Goal: Task Accomplishment & Management: Complete application form

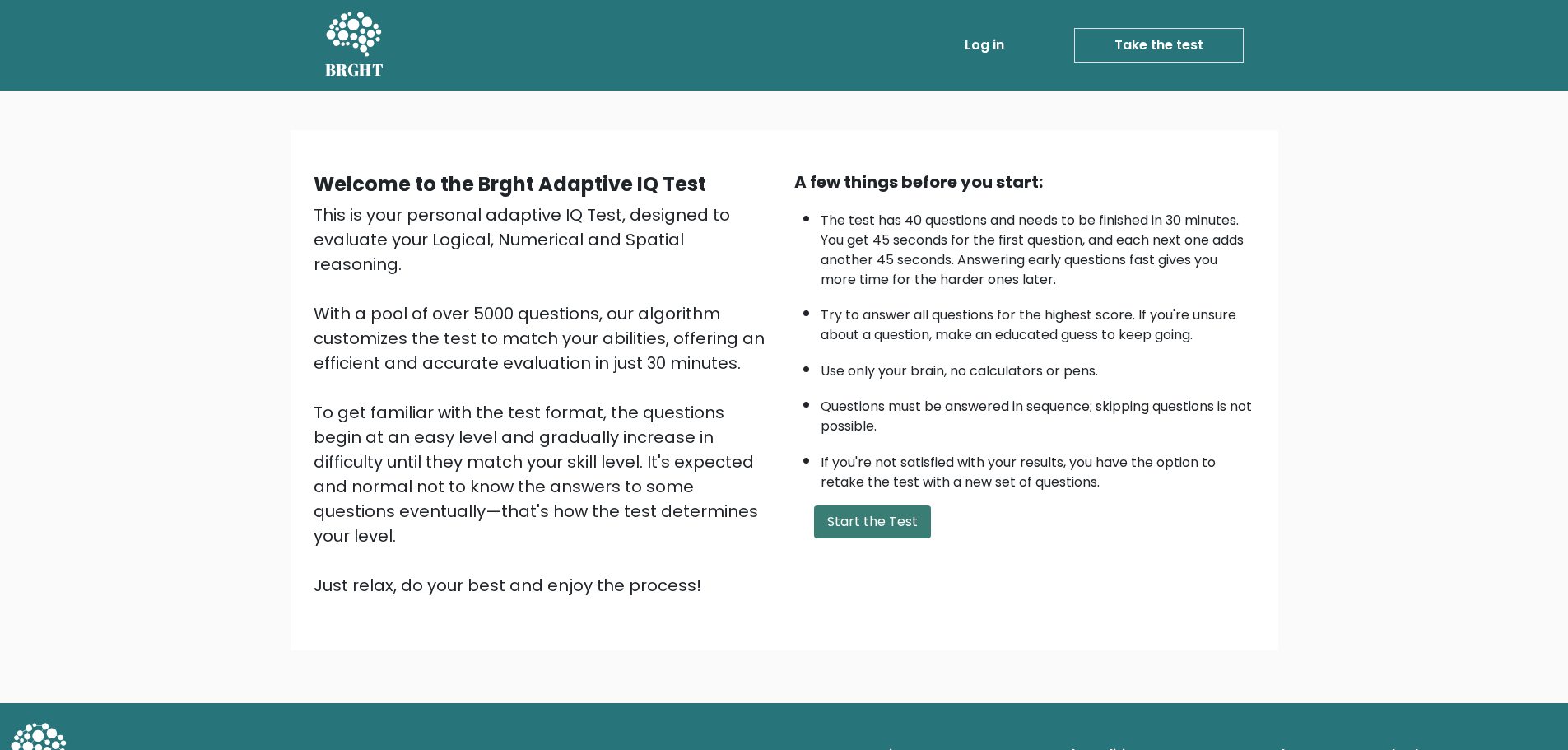
click at [858, 513] on button "Start the Test" at bounding box center [873, 522] width 117 height 33
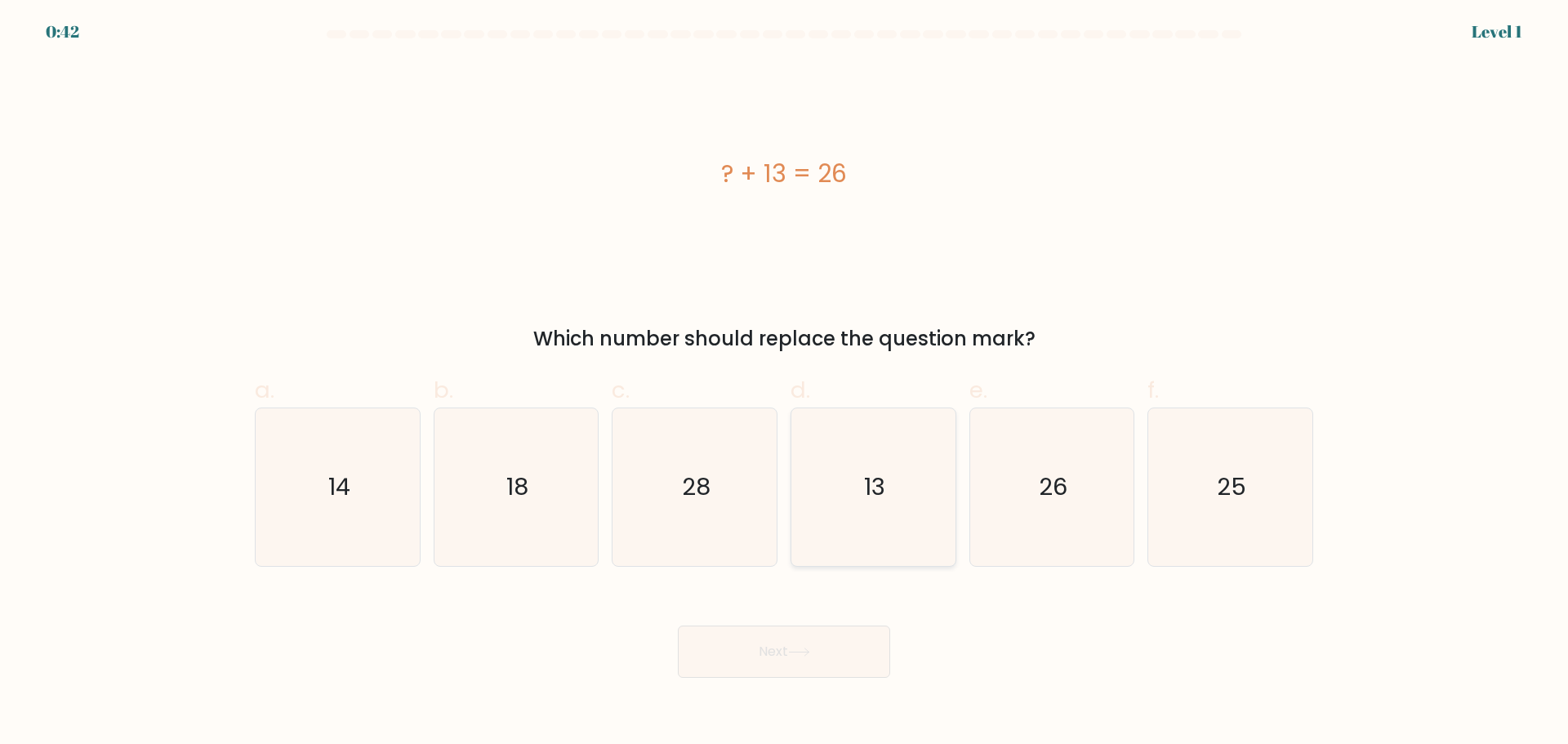
click at [914, 496] on icon "13" at bounding box center [873, 487] width 158 height 158
click at [785, 383] on input "d. 13" at bounding box center [784, 377] width 1 height 10
radio input "true"
click at [805, 669] on button "Next" at bounding box center [783, 651] width 212 height 52
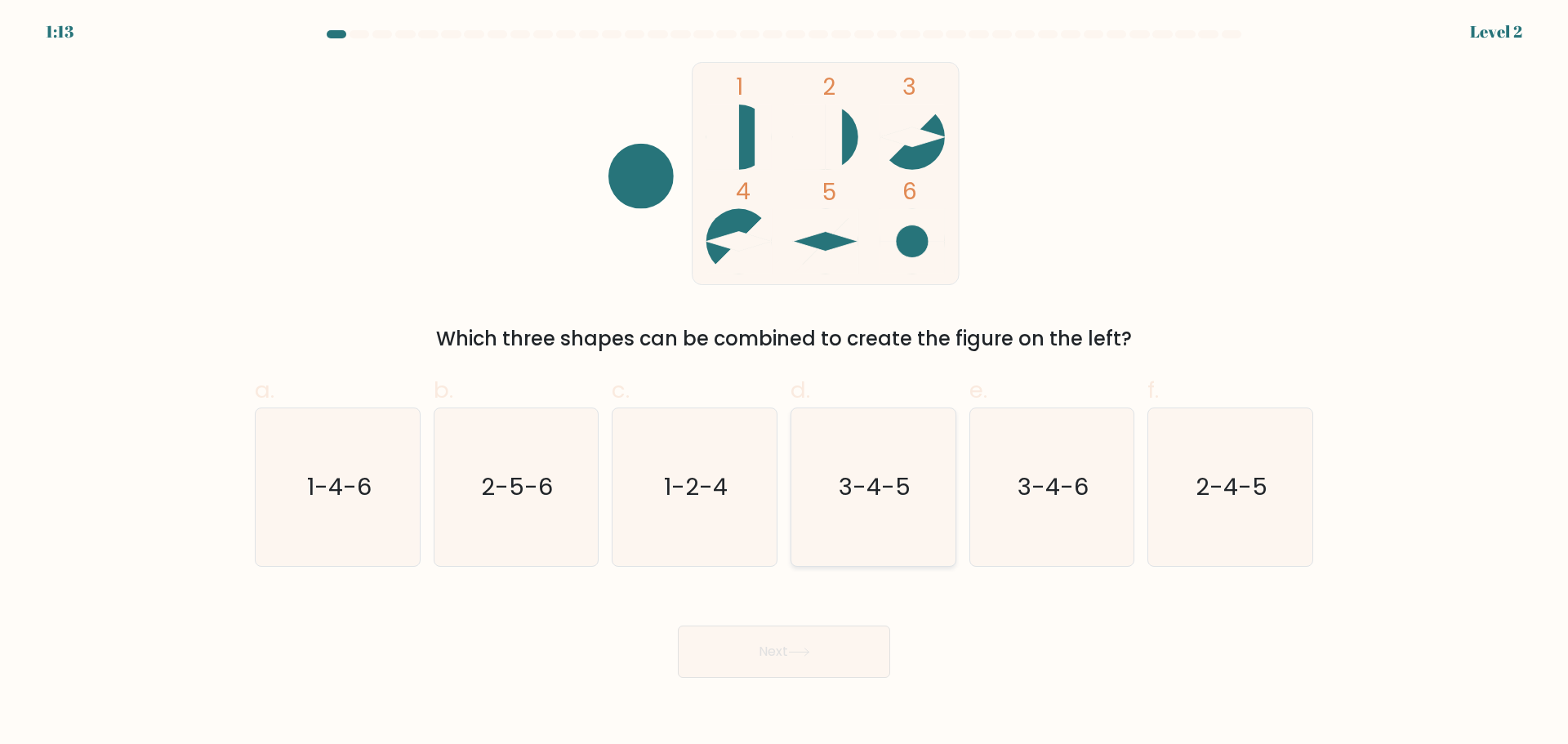
click at [903, 509] on icon "3-4-5" at bounding box center [873, 487] width 158 height 158
click at [785, 383] on input "d. 3-4-5" at bounding box center [784, 377] width 1 height 10
radio input "true"
click at [836, 637] on button "Next" at bounding box center [783, 651] width 212 height 52
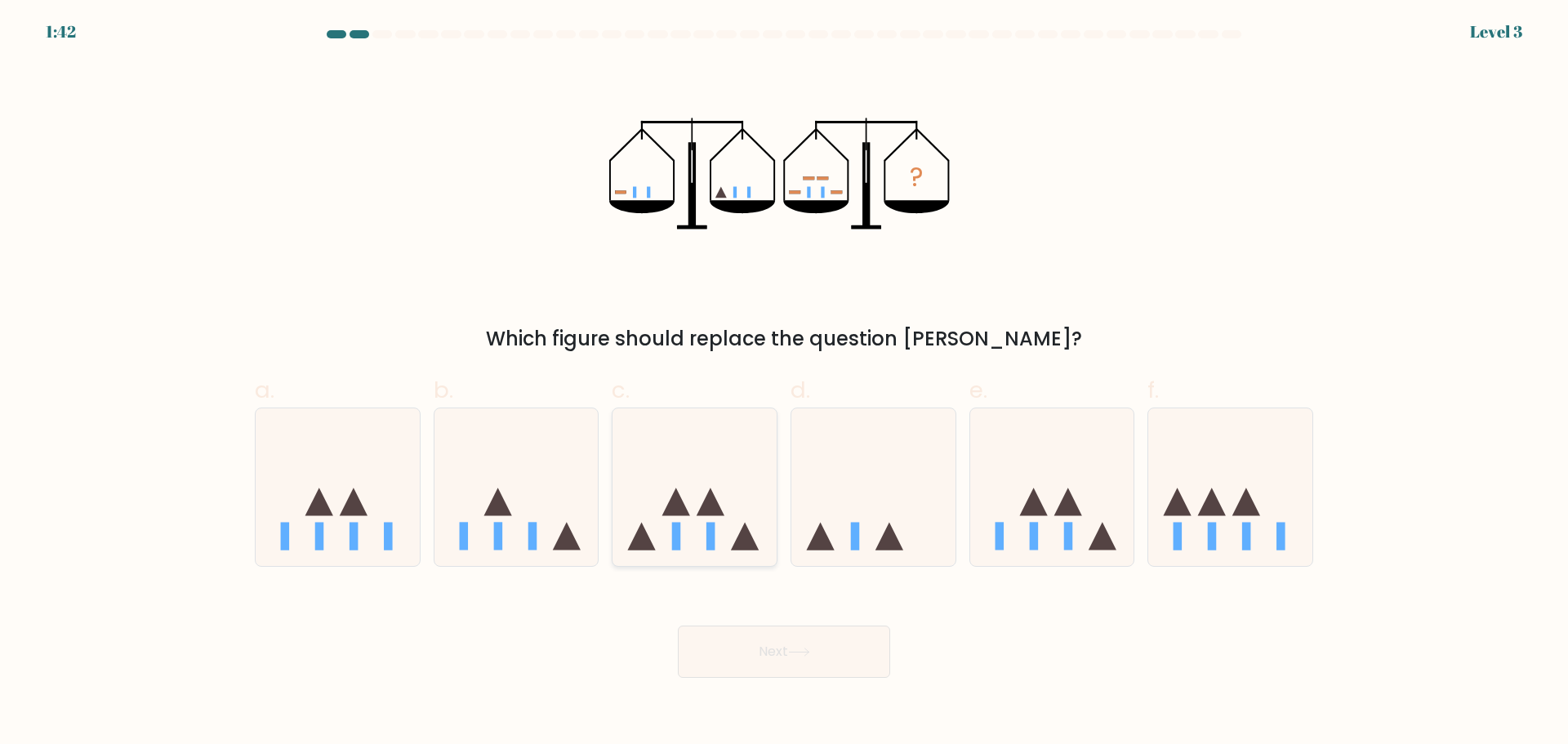
click at [681, 556] on div at bounding box center [694, 487] width 166 height 160
click at [784, 383] on input "c." at bounding box center [784, 377] width 1 height 10
radio input "true"
click at [724, 643] on button "Next" at bounding box center [783, 651] width 212 height 52
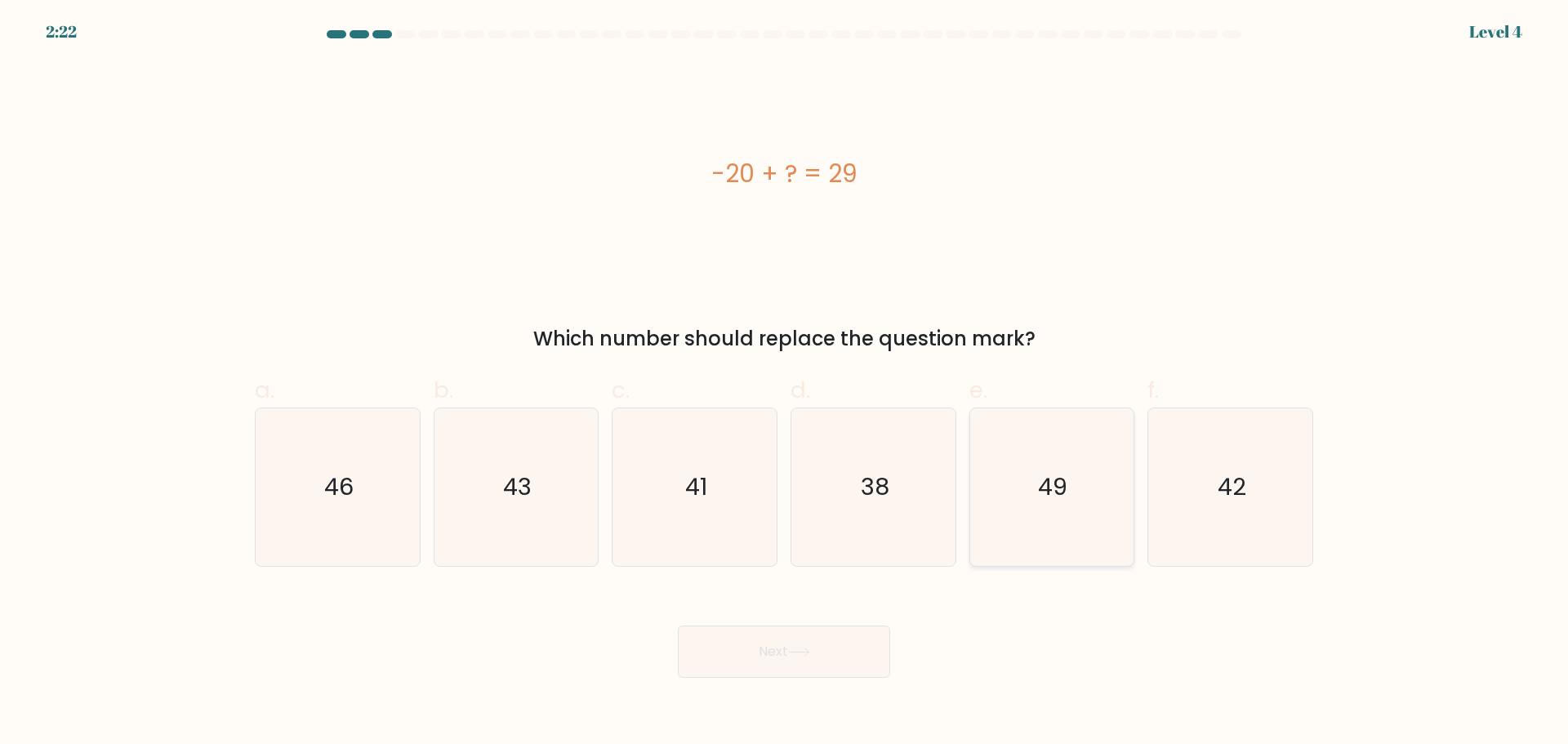
click at [1017, 488] on icon "49" at bounding box center [1051, 487] width 158 height 158
click at [785, 383] on input "e. 49" at bounding box center [784, 377] width 1 height 10
radio input "true"
click at [854, 630] on button "Next" at bounding box center [783, 651] width 212 height 52
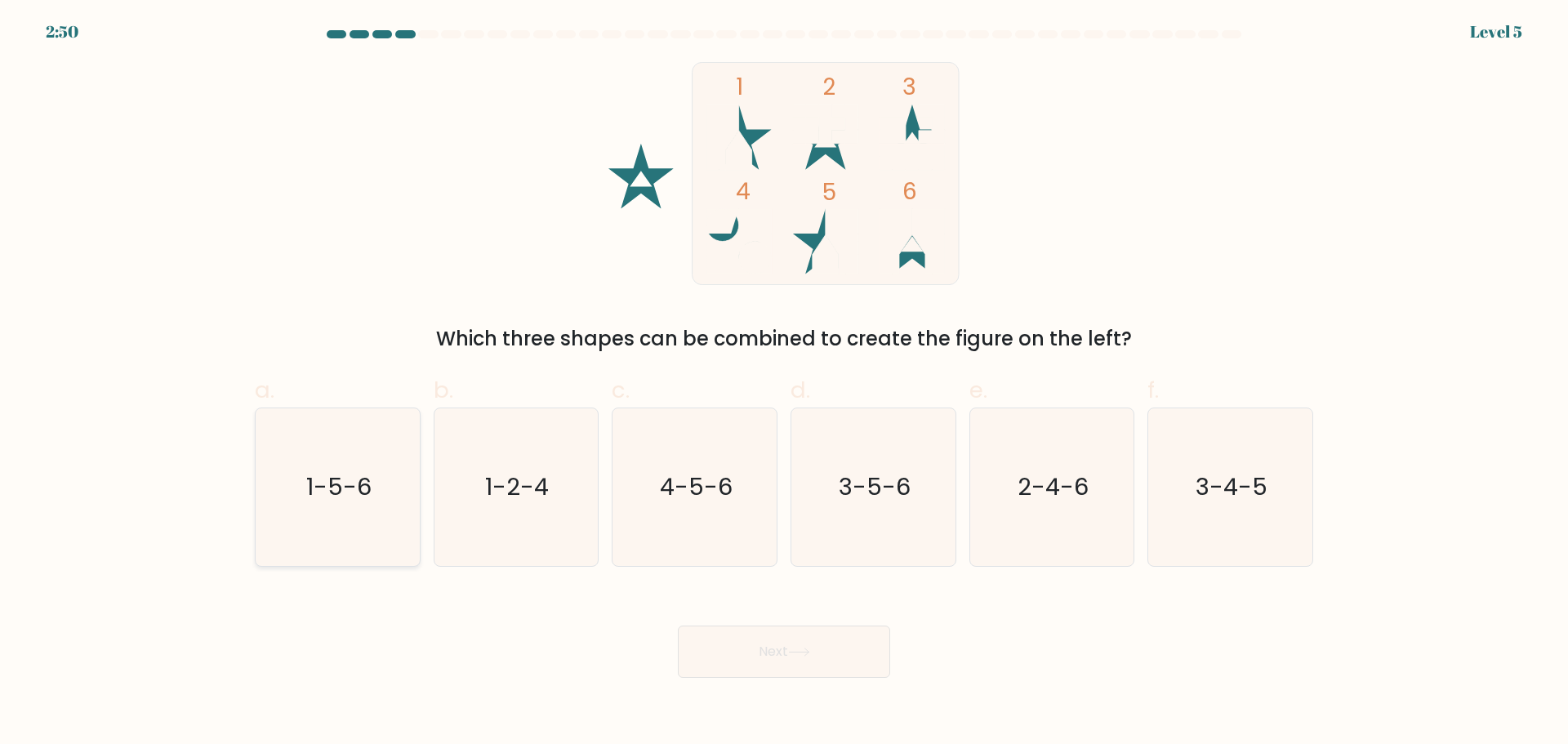
click at [401, 557] on icon "1-5-6" at bounding box center [337, 487] width 158 height 158
click at [784, 383] on input "a. 1-5-6" at bounding box center [784, 377] width 1 height 10
radio input "true"
click at [916, 640] on div "Next" at bounding box center [783, 631] width 1077 height 91
click at [788, 638] on button "Next" at bounding box center [783, 651] width 212 height 52
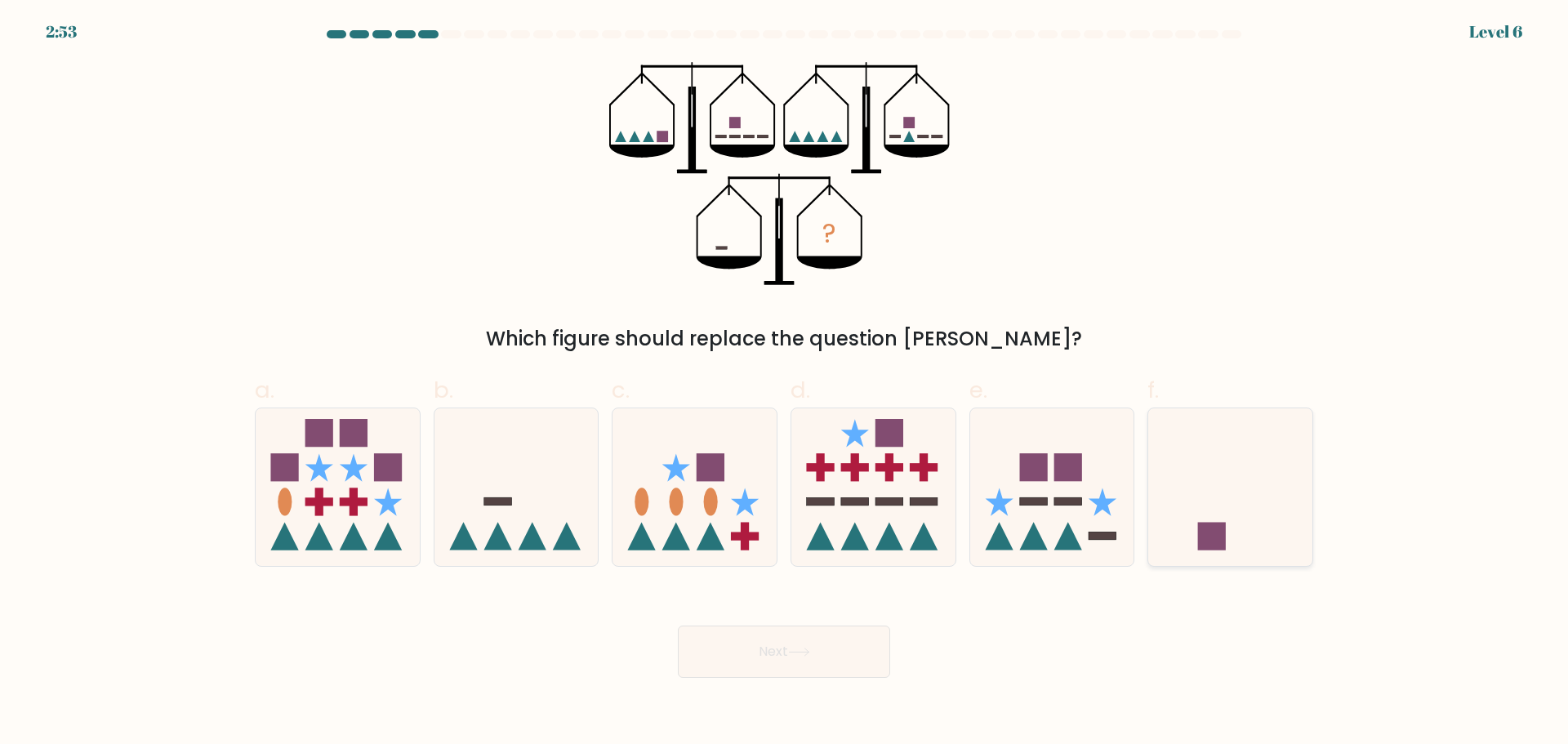
click at [1230, 513] on icon at bounding box center [1230, 486] width 164 height 136
click at [785, 383] on input "f." at bounding box center [784, 377] width 1 height 10
radio input "true"
click at [773, 650] on button "Next" at bounding box center [783, 651] width 212 height 52
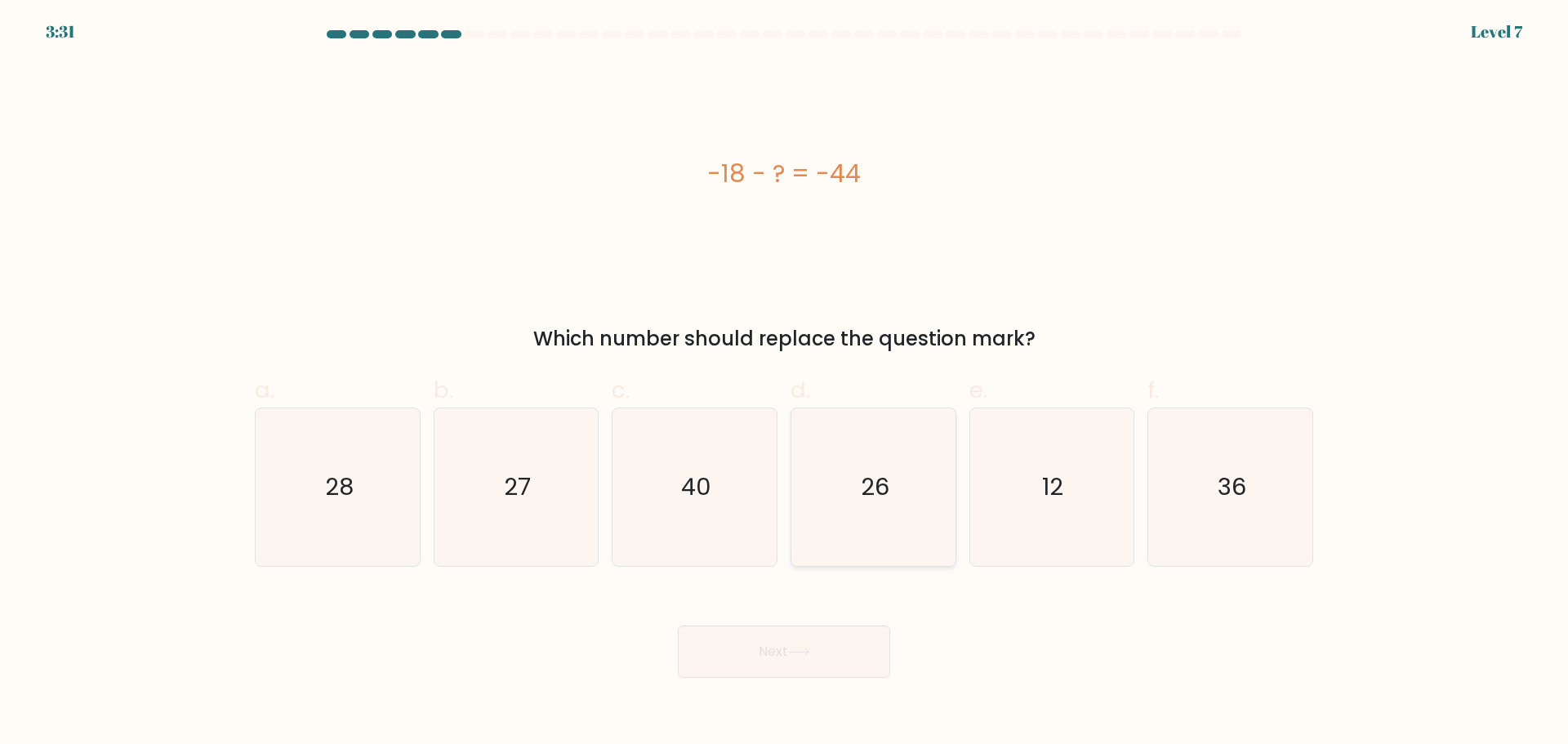
click at [897, 488] on icon "26" at bounding box center [873, 487] width 158 height 158
click at [785, 383] on input "d. 26" at bounding box center [784, 377] width 1 height 10
radio input "true"
click at [845, 651] on button "Next" at bounding box center [783, 651] width 212 height 52
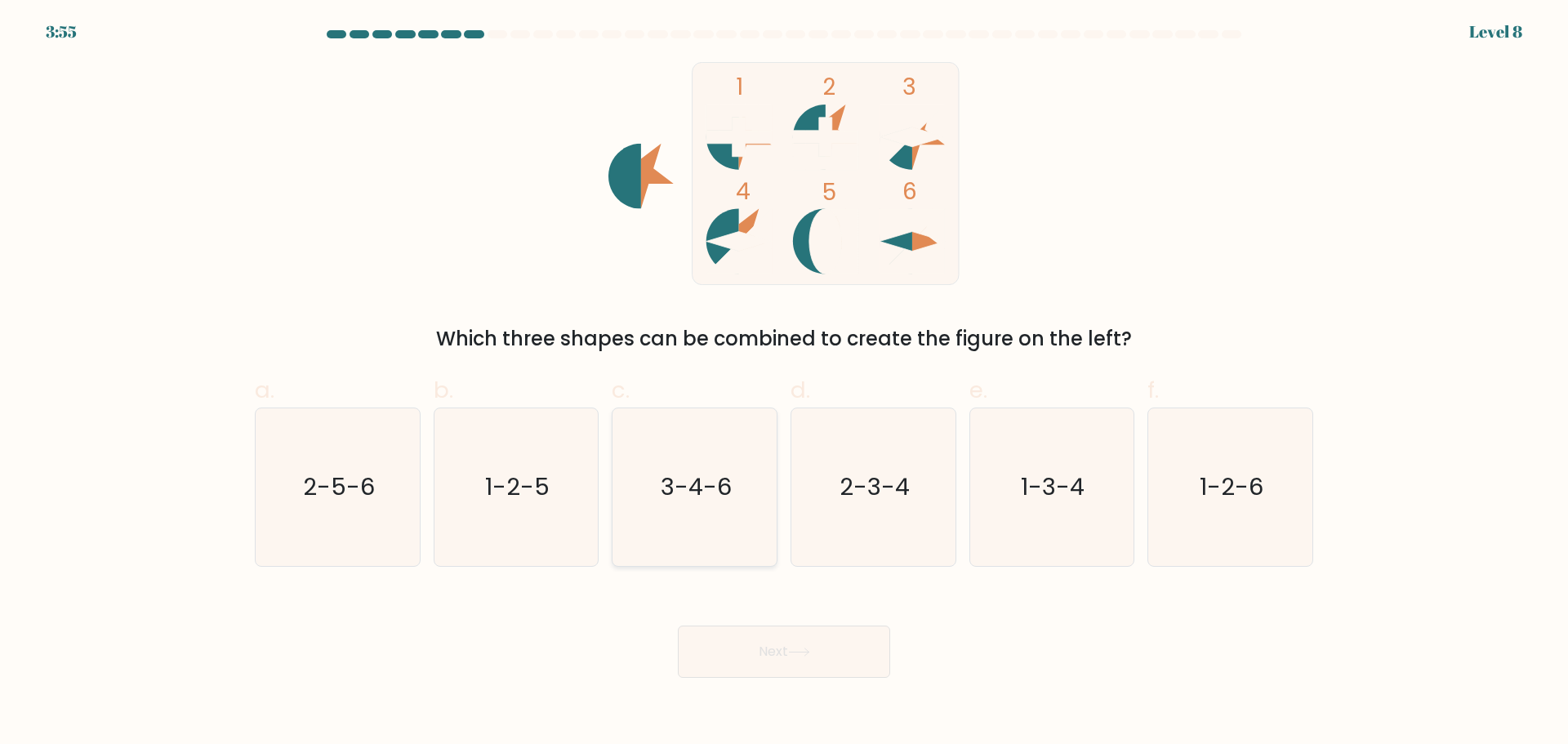
click at [659, 461] on icon "3-4-6" at bounding box center [694, 487] width 158 height 158
click at [784, 383] on input "c. 3-4-6" at bounding box center [784, 377] width 1 height 10
radio input "true"
click at [723, 657] on button "Next" at bounding box center [783, 651] width 212 height 52
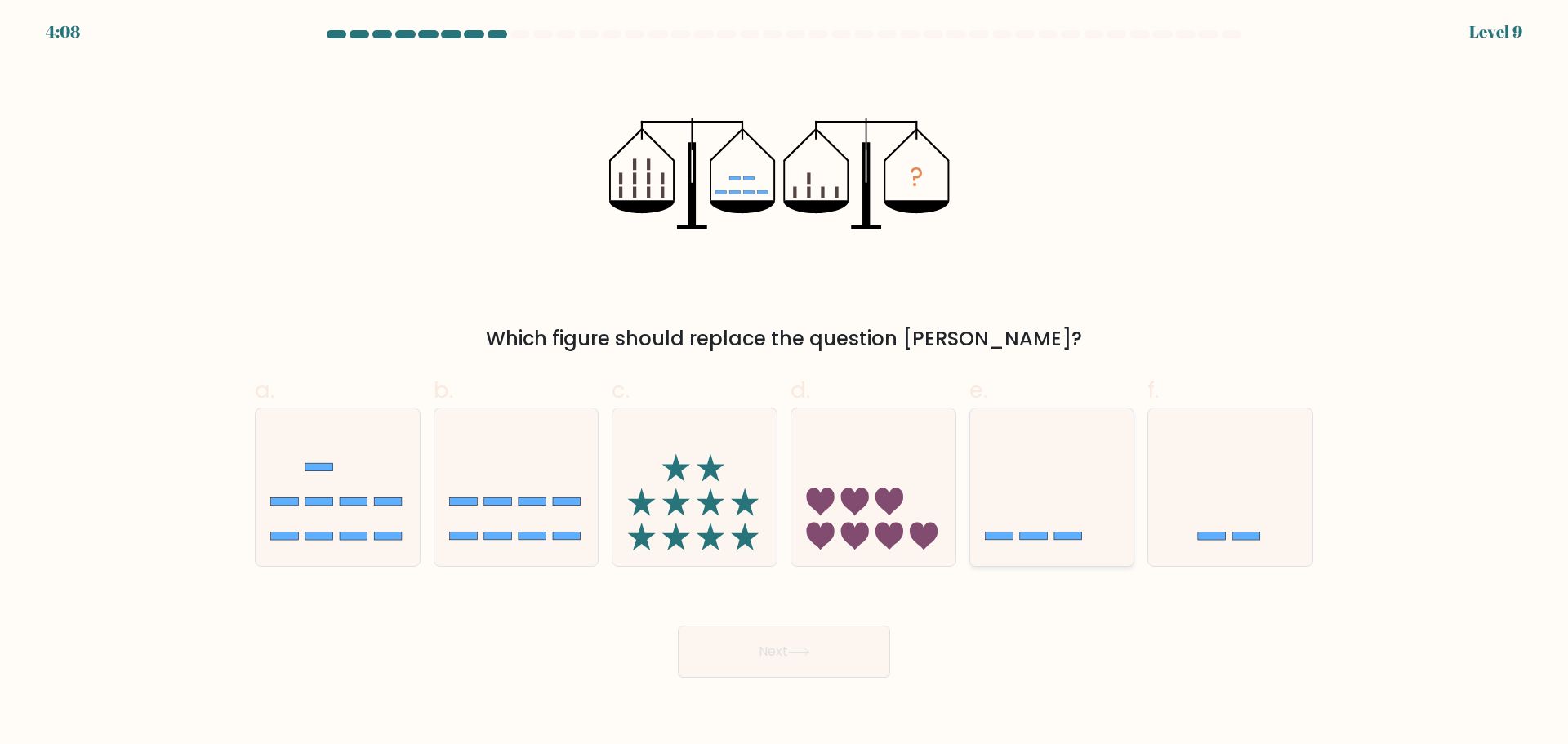
click at [1052, 504] on icon at bounding box center [1052, 486] width 164 height 136
click at [785, 383] on input "e." at bounding box center [784, 377] width 1 height 10
radio input "true"
click at [815, 651] on button "Next" at bounding box center [783, 651] width 212 height 52
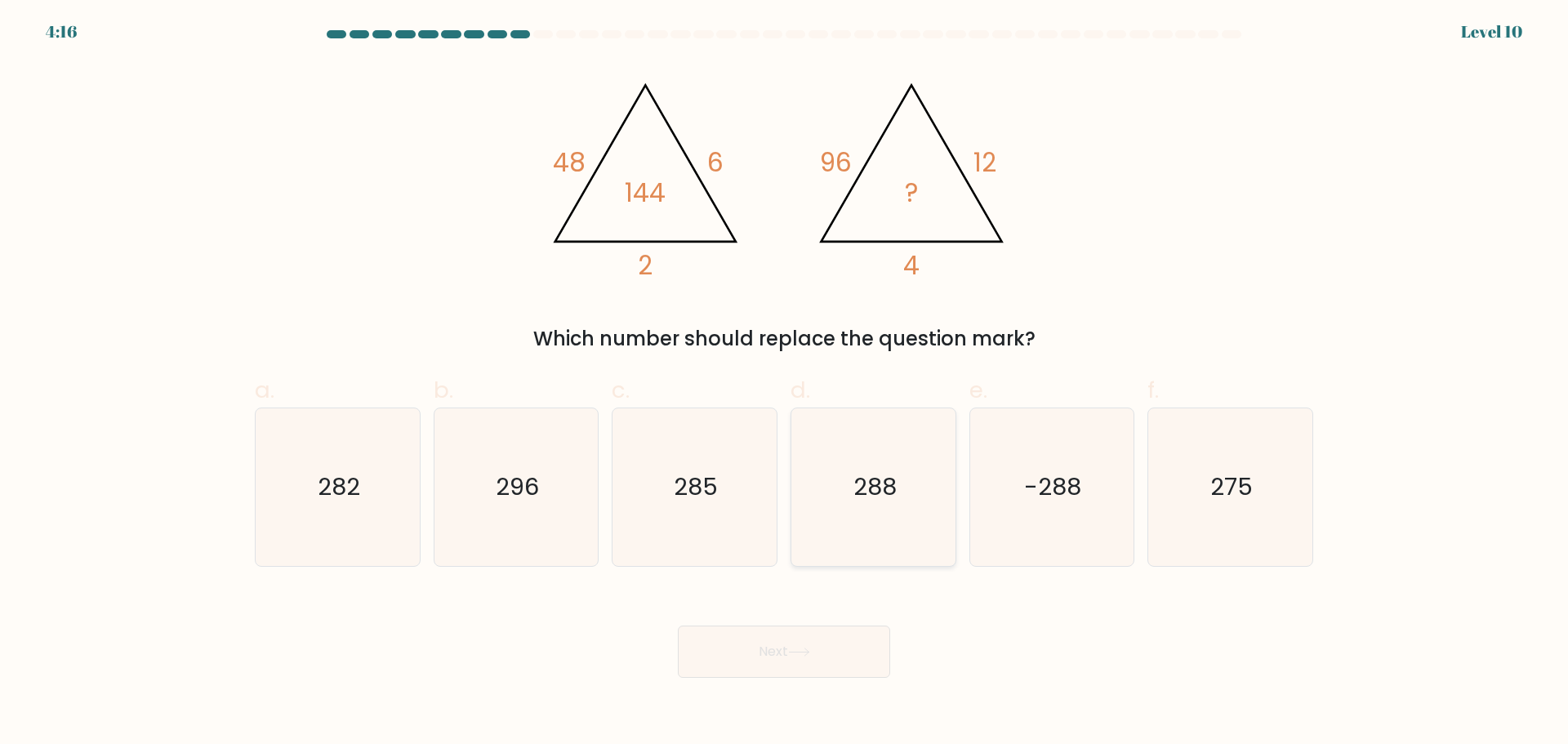
click at [906, 506] on icon "288" at bounding box center [873, 487] width 158 height 158
click at [785, 383] on input "d. 288" at bounding box center [784, 377] width 1 height 10
radio input "true"
click at [848, 653] on button "Next" at bounding box center [783, 651] width 212 height 52
